Goal: Transaction & Acquisition: Purchase product/service

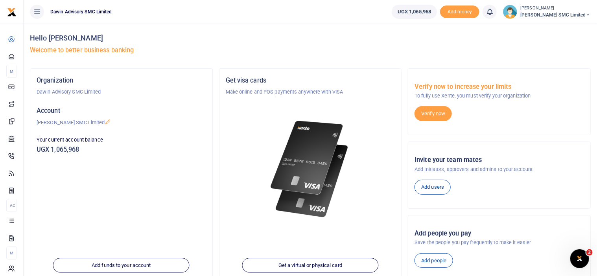
click at [356, 134] on div at bounding box center [310, 160] width 169 height 128
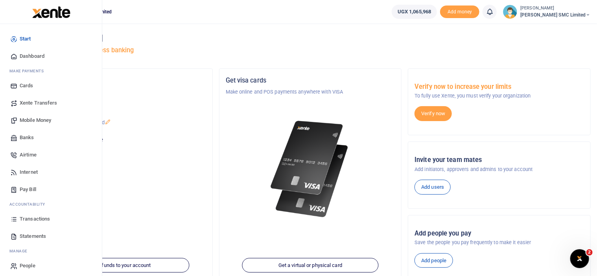
click at [32, 115] on link "Mobile Money" at bounding box center [50, 120] width 89 height 17
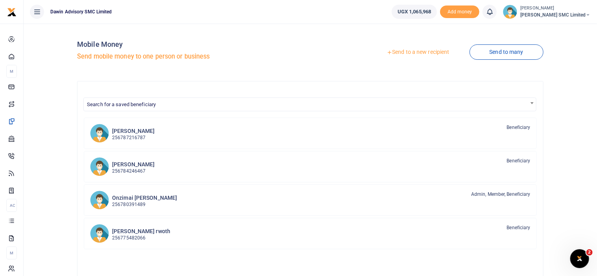
click at [399, 51] on link "Send to a new recipient" at bounding box center [417, 52] width 103 height 14
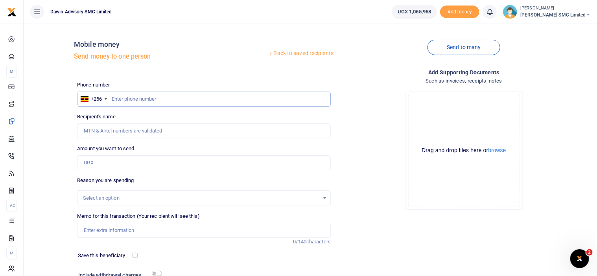
click at [117, 98] on input "text" at bounding box center [204, 99] width 254 height 15
type input "781155825"
type input "David Oyirwoth"
type input "781155825"
click at [104, 164] on input "Amount you want to send" at bounding box center [204, 162] width 254 height 15
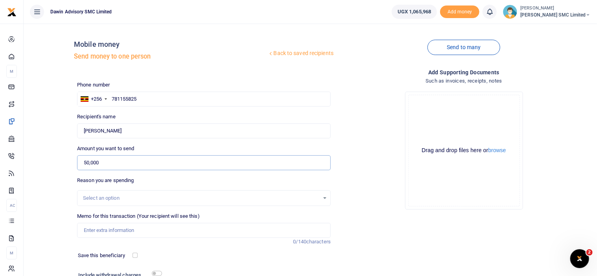
type input "50,000"
click at [347, 201] on div "Drop your files here Drag and drop files here or browse Powered by Uppy" at bounding box center [464, 150] width 254 height 130
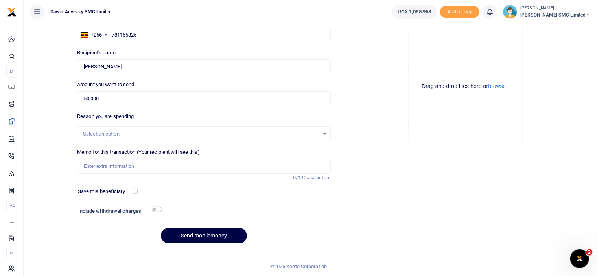
scroll to position [64, 0]
click at [109, 165] on input "Memo for this transaction (Your recipient will see this)" at bounding box center [204, 165] width 254 height 15
type input "Being September Salary advance payment to David Oyiwroth"
click at [379, 213] on div "Add supporting Documents Such as invoices, receipts, notes Drop your files here…" at bounding box center [464, 127] width 260 height 246
click at [202, 231] on button "Send mobilemoney" at bounding box center [204, 235] width 86 height 15
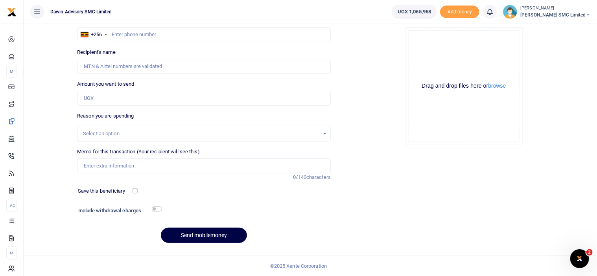
click at [568, 172] on div "Add supporting Documents Such as invoices, receipts, notes Drop your files here…" at bounding box center [464, 127] width 260 height 246
click at [129, 37] on input "text" at bounding box center [204, 34] width 254 height 15
type input "772237232"
type input "Gloria Kisakye"
type input "772237232"
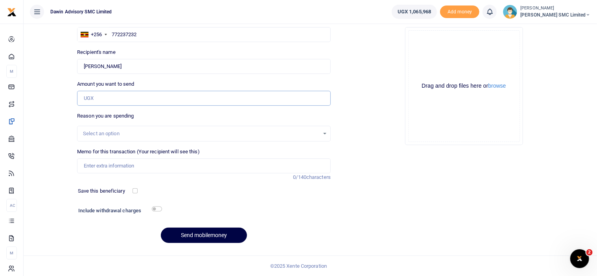
click at [90, 94] on input "Amount you want to send" at bounding box center [204, 98] width 254 height 15
click at [89, 97] on input "20,000" at bounding box center [204, 98] width 254 height 15
type input "21,000"
click at [351, 137] on div "Drop your files here Drag and drop files here or browse Powered by Uppy" at bounding box center [464, 86] width 254 height 130
click at [103, 165] on input "Memo for this transaction (Your recipient will see this)" at bounding box center [204, 165] width 254 height 15
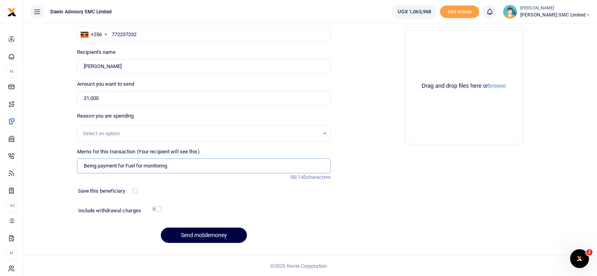
type input "Being payment for Fuel for monitoring"
click at [156, 210] on input "checkbox" at bounding box center [157, 208] width 10 height 5
checkbox input "true"
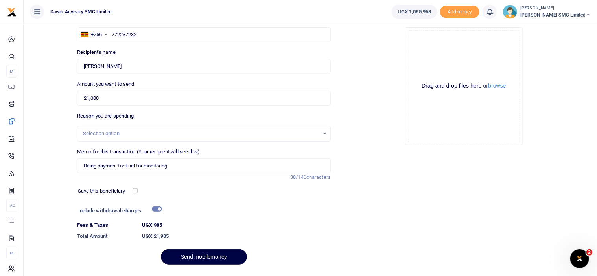
click at [367, 159] on div "Add supporting Documents Such as invoices, receipts, notes Drop your files here…" at bounding box center [464, 138] width 260 height 268
click at [187, 254] on button "Send mobilemoney" at bounding box center [204, 256] width 86 height 15
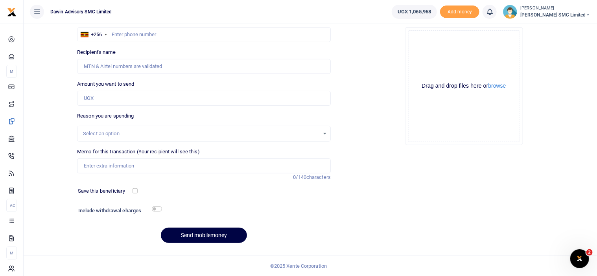
click at [389, 195] on div "Add supporting Documents Such as invoices, receipts, notes Drop your files here…" at bounding box center [464, 127] width 260 height 246
